Goal: Book appointment/travel/reservation

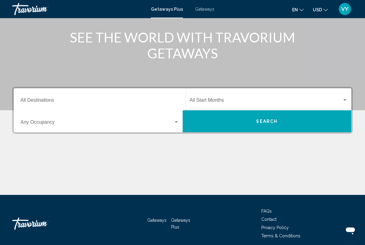
click at [27, 99] on input "Destination All Destinations" at bounding box center [99, 101] width 159 height 5
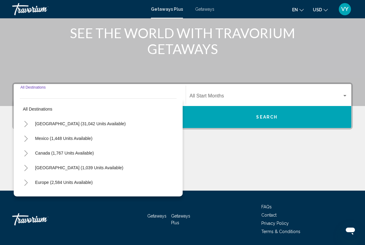
scroll to position [80, 0]
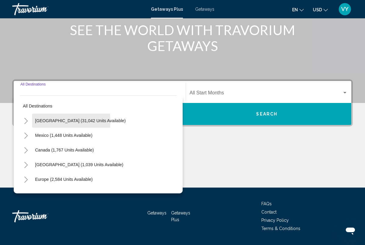
click at [37, 121] on span "[GEOGRAPHIC_DATA] (31,042 units available)" at bounding box center [80, 120] width 91 height 5
type input "**********"
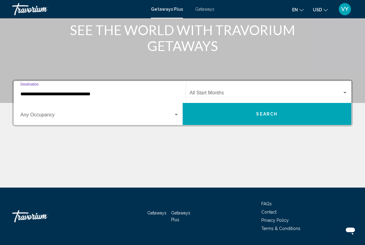
click at [32, 115] on span "Search widget" at bounding box center [96, 115] width 153 height 5
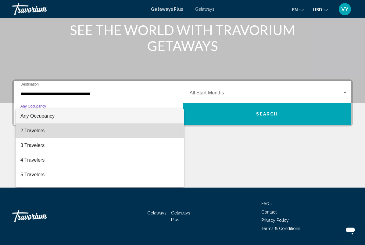
click at [26, 131] on span "2 Travelers" at bounding box center [99, 130] width 159 height 15
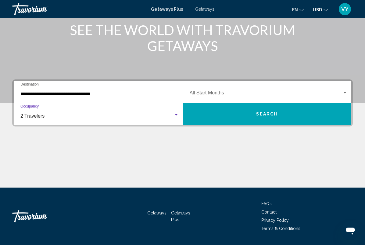
click at [207, 94] on span "Search widget" at bounding box center [266, 93] width 153 height 5
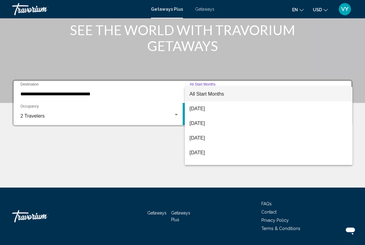
click at [197, 125] on span "[DATE]" at bounding box center [269, 123] width 158 height 15
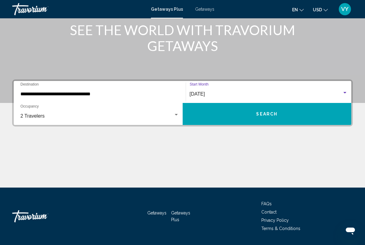
click at [222, 119] on button "Search" at bounding box center [267, 114] width 169 height 22
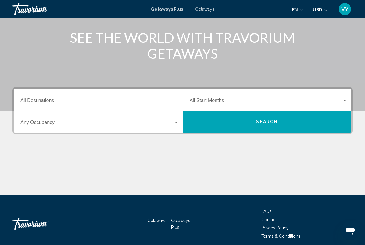
click at [33, 100] on input "Destination All Destinations" at bounding box center [99, 101] width 159 height 5
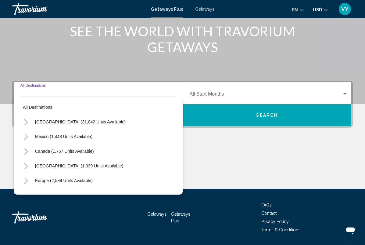
scroll to position [80, 0]
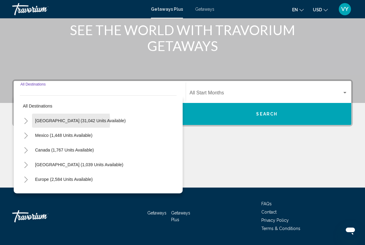
click at [40, 121] on span "[GEOGRAPHIC_DATA] (31,042 units available)" at bounding box center [80, 120] width 91 height 5
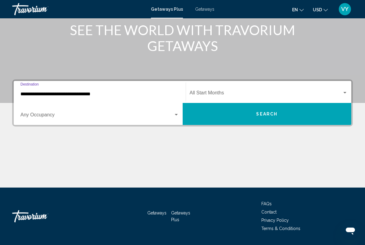
click at [31, 114] on span "Search widget" at bounding box center [96, 115] width 153 height 5
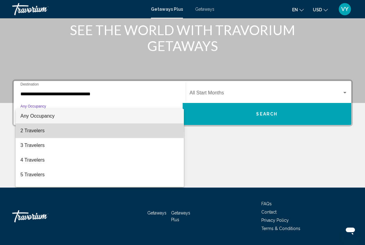
click at [28, 129] on span "2 Travelers" at bounding box center [99, 130] width 159 height 15
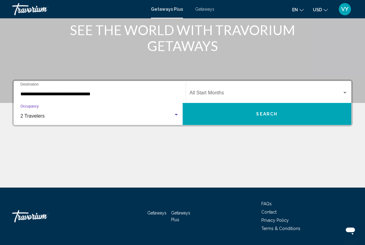
click at [34, 94] on input "**********" at bounding box center [99, 93] width 159 height 5
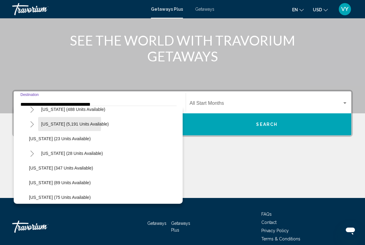
click at [45, 124] on span "[US_STATE] (5,191 units available)" at bounding box center [75, 123] width 68 height 5
type input "**********"
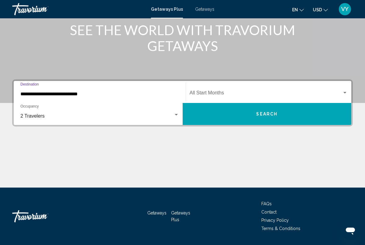
click at [201, 91] on span "Search widget" at bounding box center [266, 93] width 153 height 5
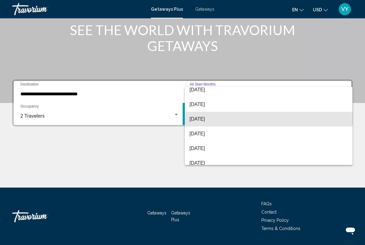
scroll to position [44, 0]
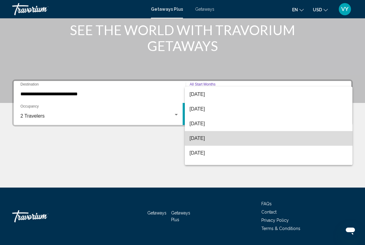
click at [201, 139] on span "[DATE]" at bounding box center [269, 138] width 158 height 15
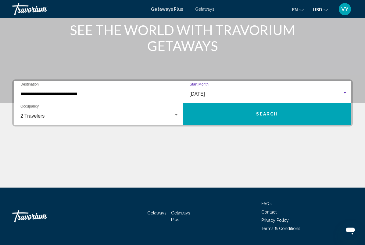
click at [228, 114] on button "Search" at bounding box center [267, 114] width 169 height 22
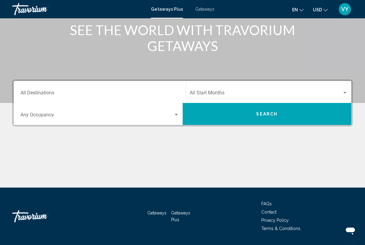
scroll to position [80, 0]
click at [32, 93] on input "Destination All Destinations" at bounding box center [99, 93] width 159 height 5
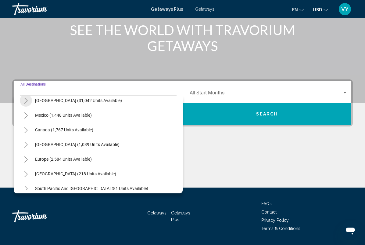
scroll to position [21, 0]
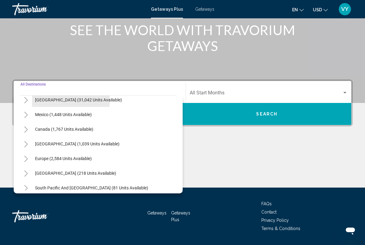
click at [40, 99] on span "[GEOGRAPHIC_DATA] (31,042 units available)" at bounding box center [78, 99] width 87 height 5
type input "**********"
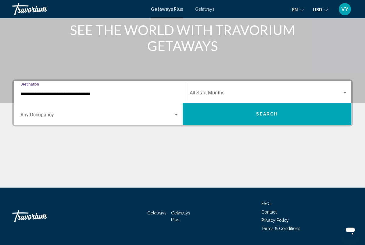
click at [27, 116] on span "Search widget" at bounding box center [96, 115] width 153 height 5
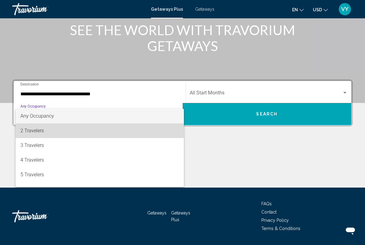
click at [25, 128] on span "2 Travelers" at bounding box center [99, 130] width 159 height 15
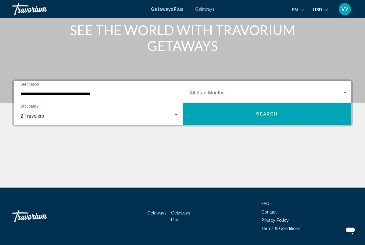
click at [210, 92] on span "Search widget" at bounding box center [266, 93] width 153 height 5
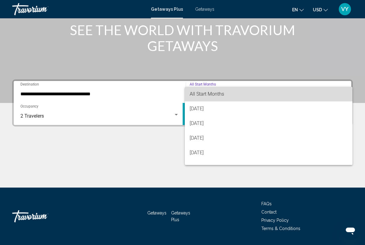
click at [201, 96] on span "All Start Months" at bounding box center [207, 94] width 34 height 6
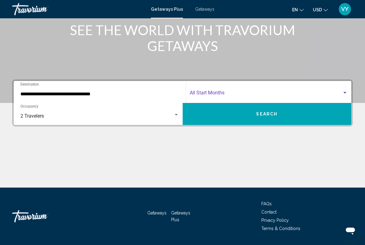
click at [206, 114] on button "Search" at bounding box center [267, 114] width 169 height 22
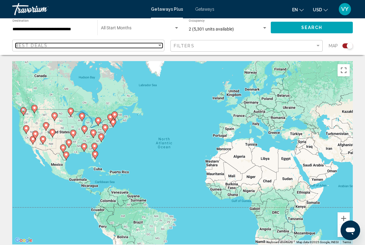
click at [38, 47] on span "Best Deals" at bounding box center [32, 45] width 32 height 5
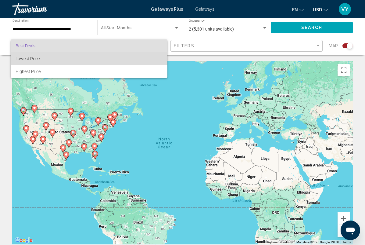
click at [23, 60] on span "Lowest Price" at bounding box center [28, 58] width 24 height 5
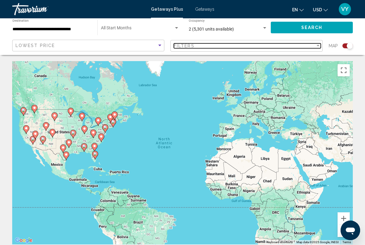
click at [205, 48] on div "Filters" at bounding box center [245, 45] width 142 height 5
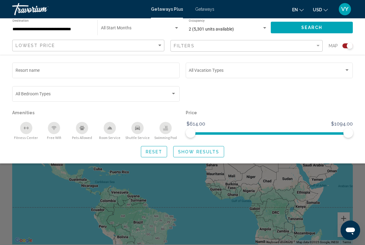
click at [146, 94] on span "Search widget" at bounding box center [94, 94] width 156 height 5
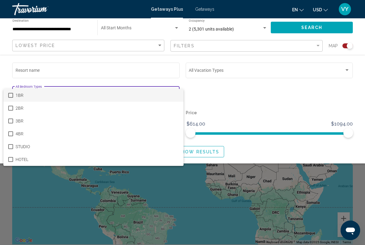
click at [238, 100] on div at bounding box center [182, 122] width 365 height 245
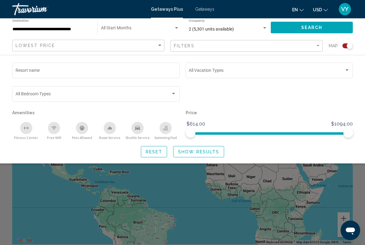
click at [208, 73] on span "Search widget" at bounding box center [267, 71] width 156 height 5
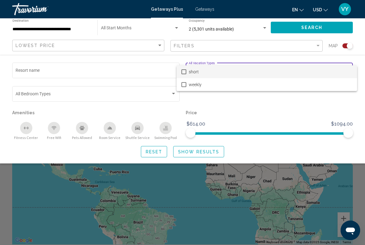
click at [235, 106] on div at bounding box center [182, 122] width 365 height 245
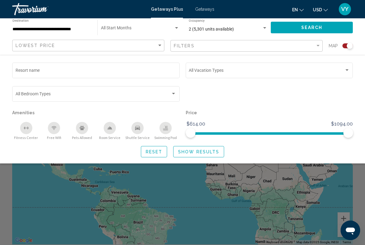
click at [201, 150] on span "Show Results" at bounding box center [198, 151] width 41 height 5
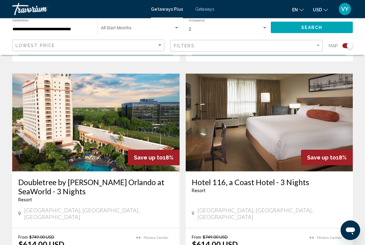
scroll to position [401, 0]
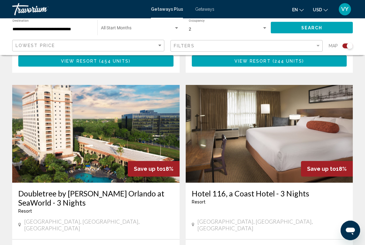
click at [229, 150] on img "Main content" at bounding box center [270, 134] width 168 height 98
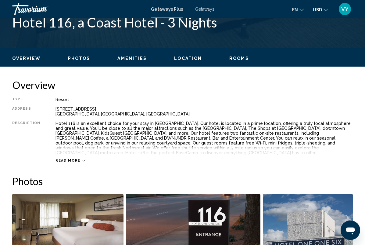
scroll to position [261, 0]
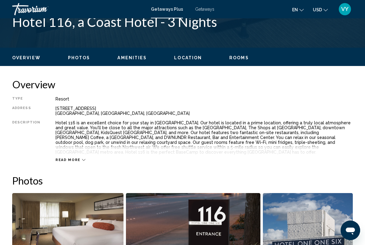
click at [63, 158] on span "Read more" at bounding box center [68, 160] width 25 height 4
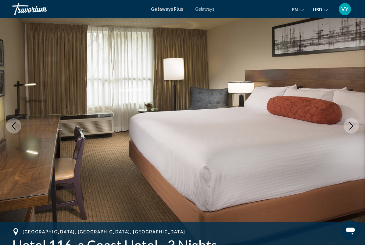
scroll to position [38, 0]
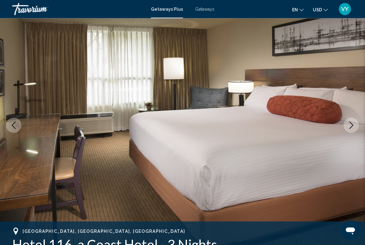
click at [12, 127] on icon "Previous image" at bounding box center [13, 124] width 7 height 7
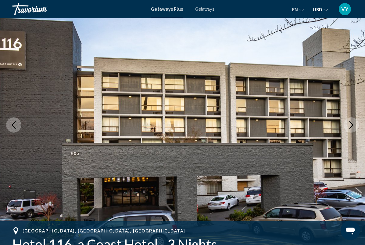
click at [13, 122] on icon "Previous image" at bounding box center [13, 124] width 7 height 7
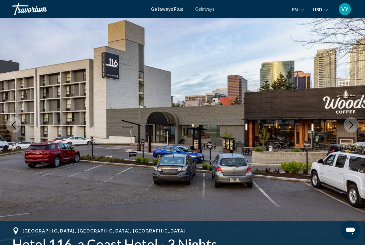
click at [12, 123] on icon "Previous image" at bounding box center [13, 124] width 7 height 7
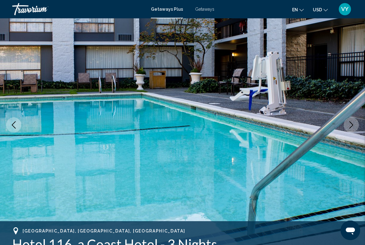
click at [14, 123] on icon "Previous image" at bounding box center [14, 124] width 4 height 7
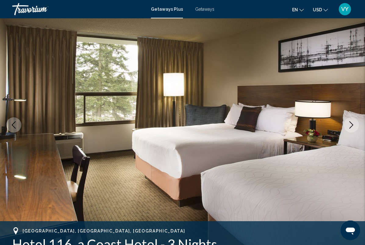
click at [11, 124] on icon "Previous image" at bounding box center [13, 124] width 7 height 7
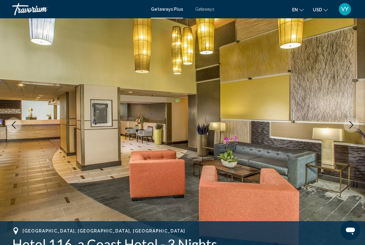
click at [11, 124] on icon "Previous image" at bounding box center [13, 124] width 7 height 7
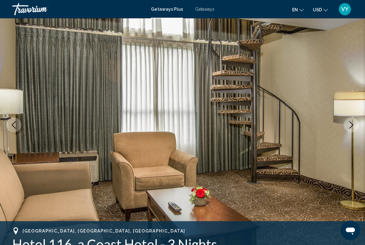
click at [11, 124] on icon "Previous image" at bounding box center [13, 124] width 7 height 7
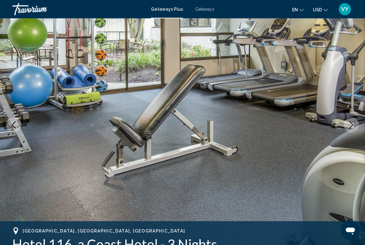
click at [10, 122] on button "Previous image" at bounding box center [13, 124] width 15 height 15
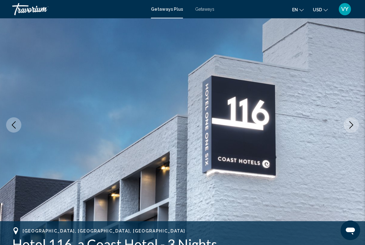
click at [11, 124] on icon "Previous image" at bounding box center [13, 124] width 7 height 7
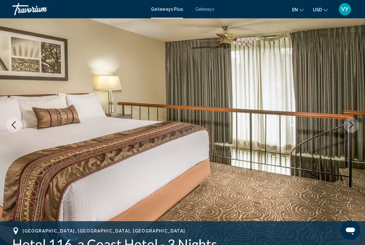
click at [11, 125] on icon "Previous image" at bounding box center [13, 124] width 7 height 7
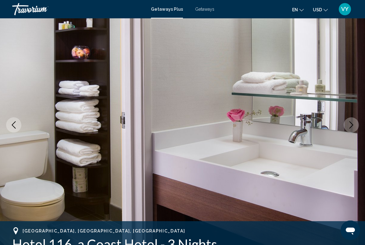
click at [11, 125] on icon "Previous image" at bounding box center [13, 124] width 7 height 7
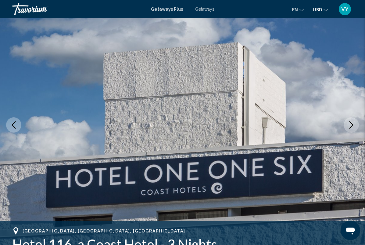
click at [10, 125] on icon "Previous image" at bounding box center [13, 124] width 7 height 7
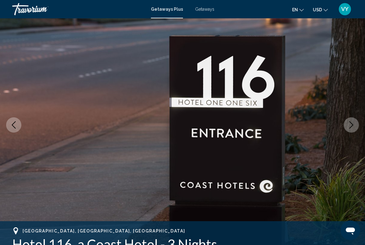
click at [8, 122] on button "Previous image" at bounding box center [13, 124] width 15 height 15
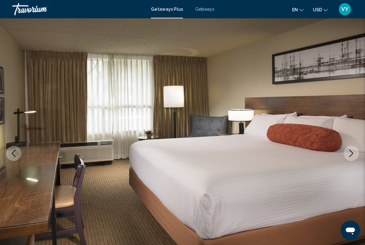
scroll to position [0, 0]
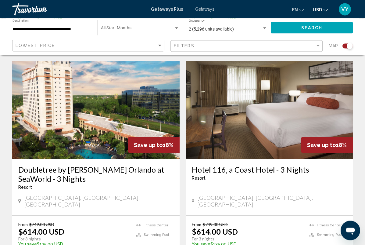
scroll to position [425, 0]
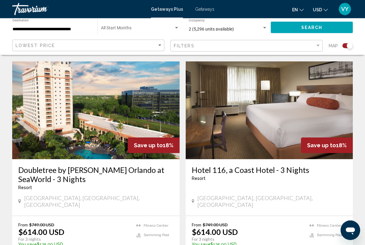
click at [223, 165] on h3 "Hotel 116, a Coast Hotel - 3 Nights" at bounding box center [269, 169] width 155 height 9
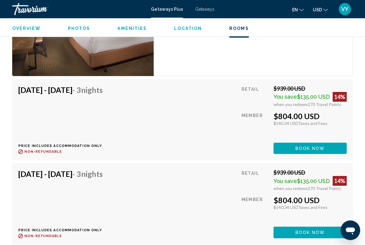
scroll to position [1093, 0]
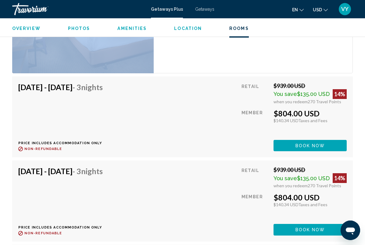
click at [19, 106] on div "[DATE] - [DATE] - 3 Nights Price includes accommodation only Refundable until :…" at bounding box center [62, 116] width 89 height 69
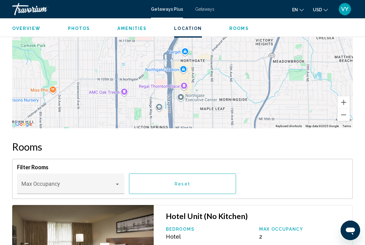
scroll to position [802, 0]
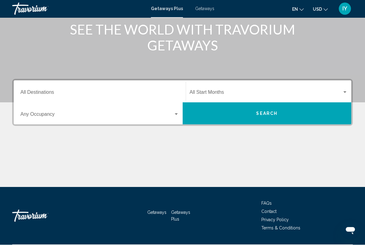
scroll to position [80, 0]
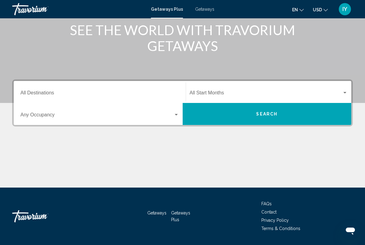
click at [25, 92] on input "Destination All Destinations" at bounding box center [99, 93] width 159 height 5
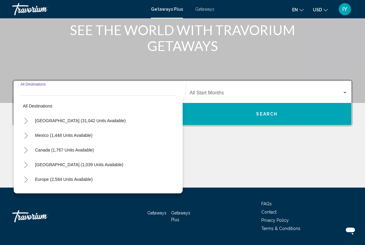
click at [41, 122] on span "[GEOGRAPHIC_DATA] (31,042 units available)" at bounding box center [80, 120] width 91 height 5
type input "**********"
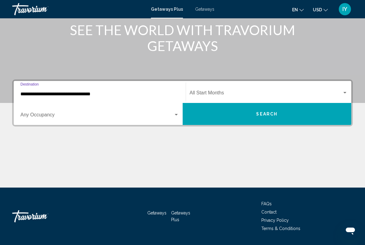
click at [33, 116] on span "Search widget" at bounding box center [96, 115] width 153 height 5
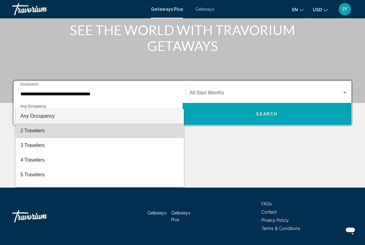
click at [23, 131] on span "2 Travelers" at bounding box center [99, 130] width 159 height 15
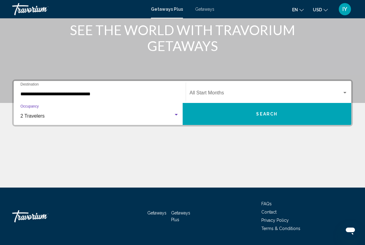
click at [256, 114] on button "Search" at bounding box center [267, 114] width 169 height 22
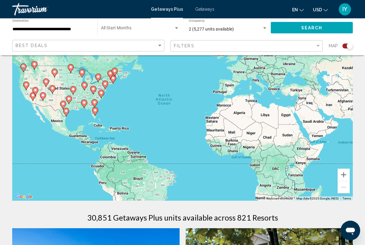
scroll to position [43, 0]
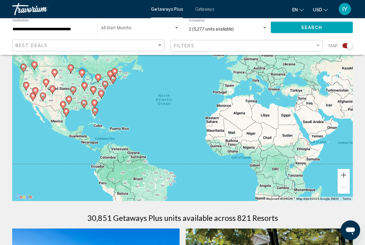
click at [20, 29] on input "**********" at bounding box center [52, 29] width 79 height 5
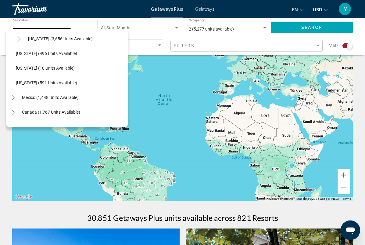
scroll to position [514, 5]
click at [30, 54] on span "[US_STATE] (496 units available)" at bounding box center [46, 53] width 61 height 5
type input "**********"
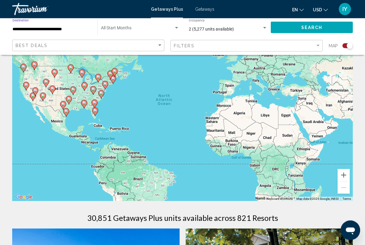
click at [302, 28] on span "Search" at bounding box center [312, 27] width 21 height 5
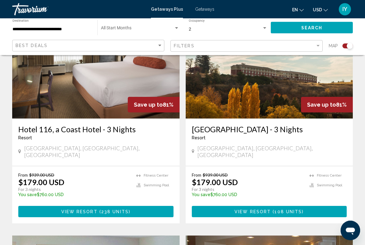
scroll to position [688, 0]
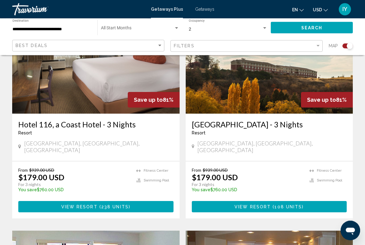
click at [36, 201] on button "View Resort ( 238 units )" at bounding box center [95, 206] width 155 height 11
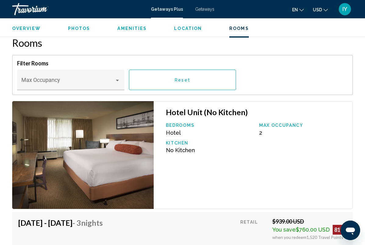
scroll to position [965, 0]
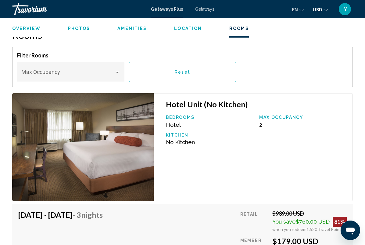
click at [31, 72] on span "Main content" at bounding box center [68, 75] width 94 height 6
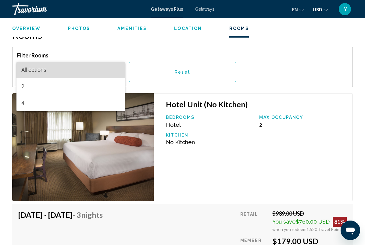
click at [28, 69] on span "All options" at bounding box center [33, 70] width 25 height 6
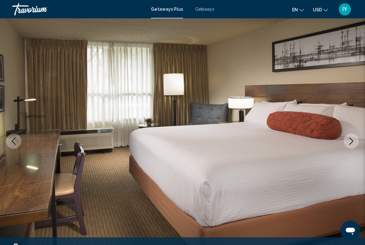
scroll to position [0, 0]
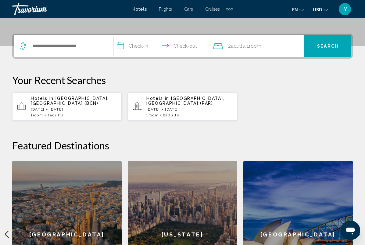
scroll to position [95, 0]
